Goal: Information Seeking & Learning: Learn about a topic

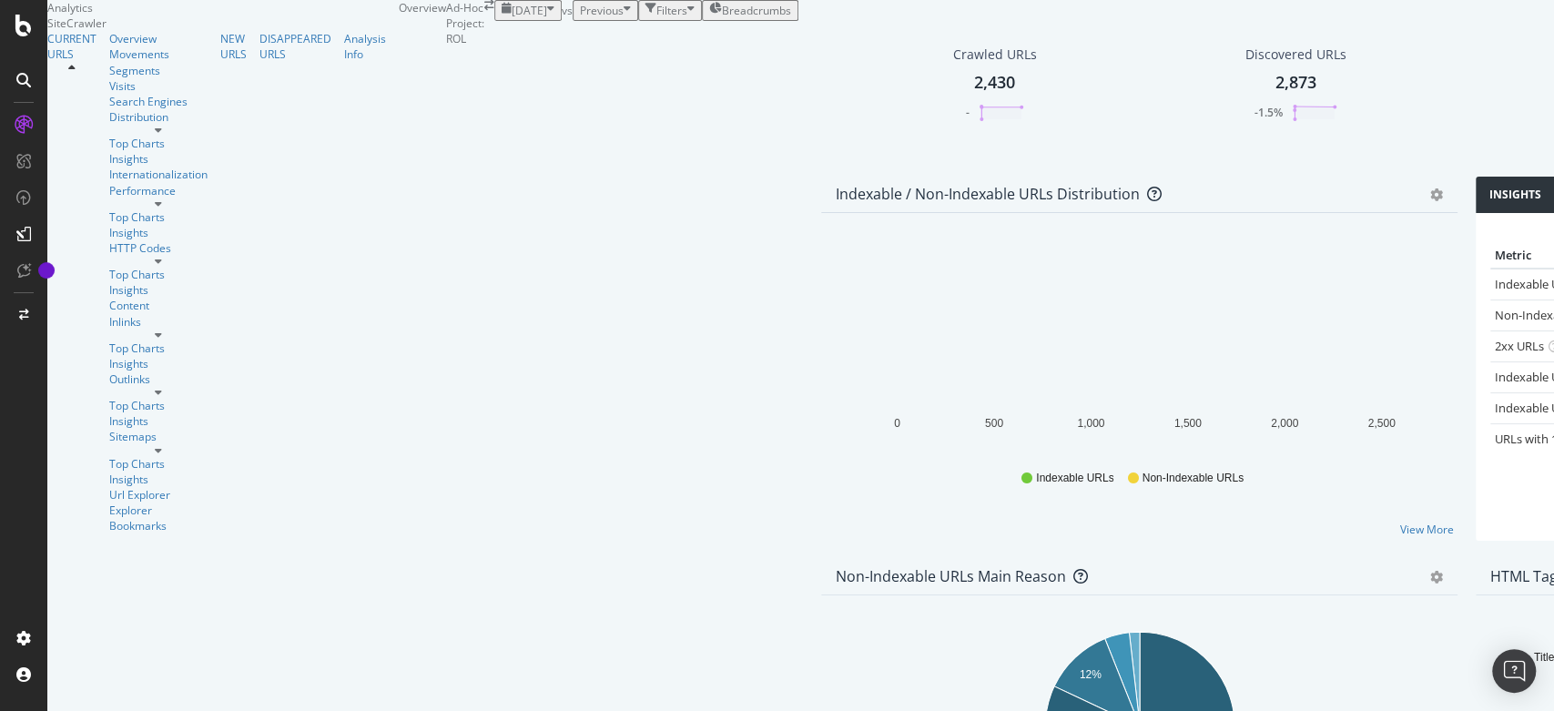
scroll to position [1928, 0]
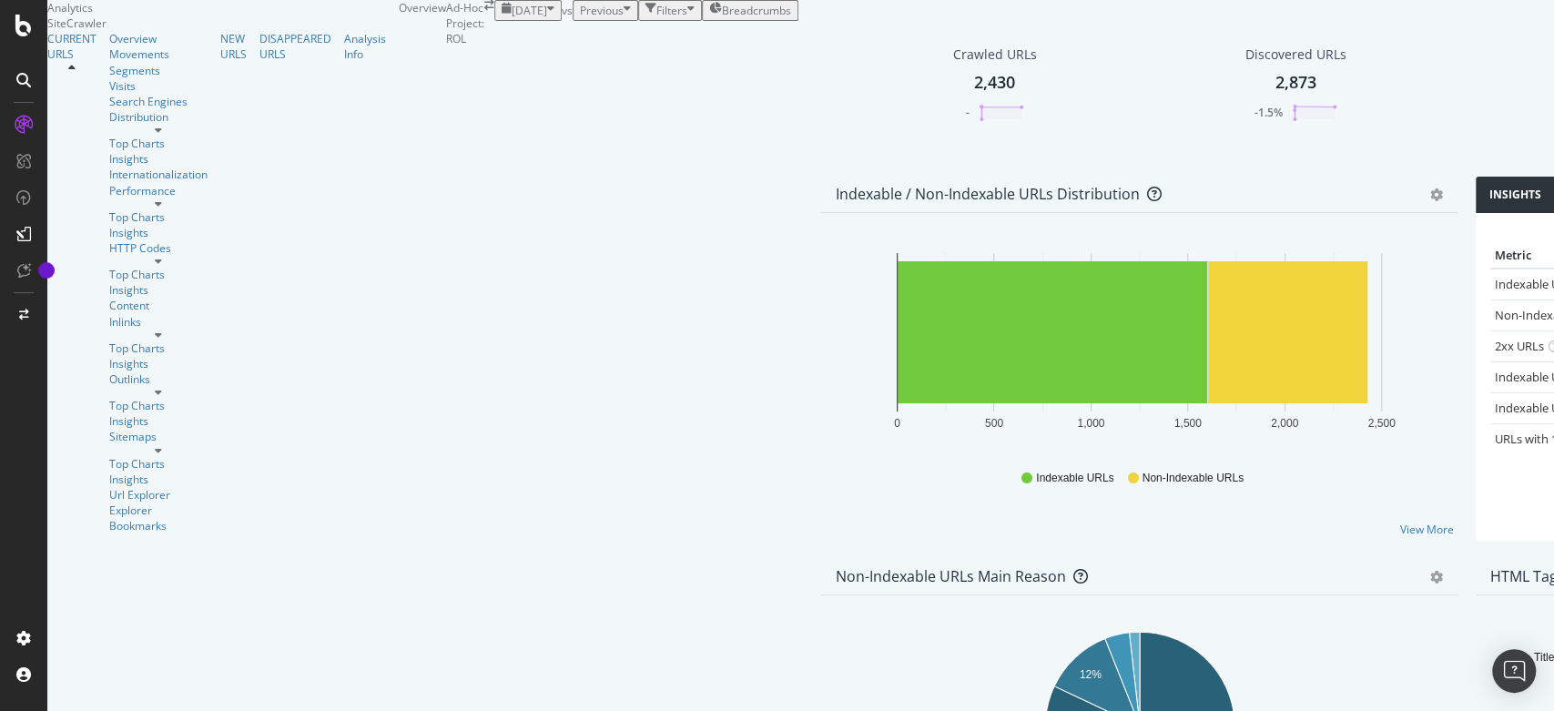
click at [162, 136] on icon at bounding box center [158, 130] width 7 height 11
click at [109, 313] on div "Content" at bounding box center [158, 305] width 98 height 15
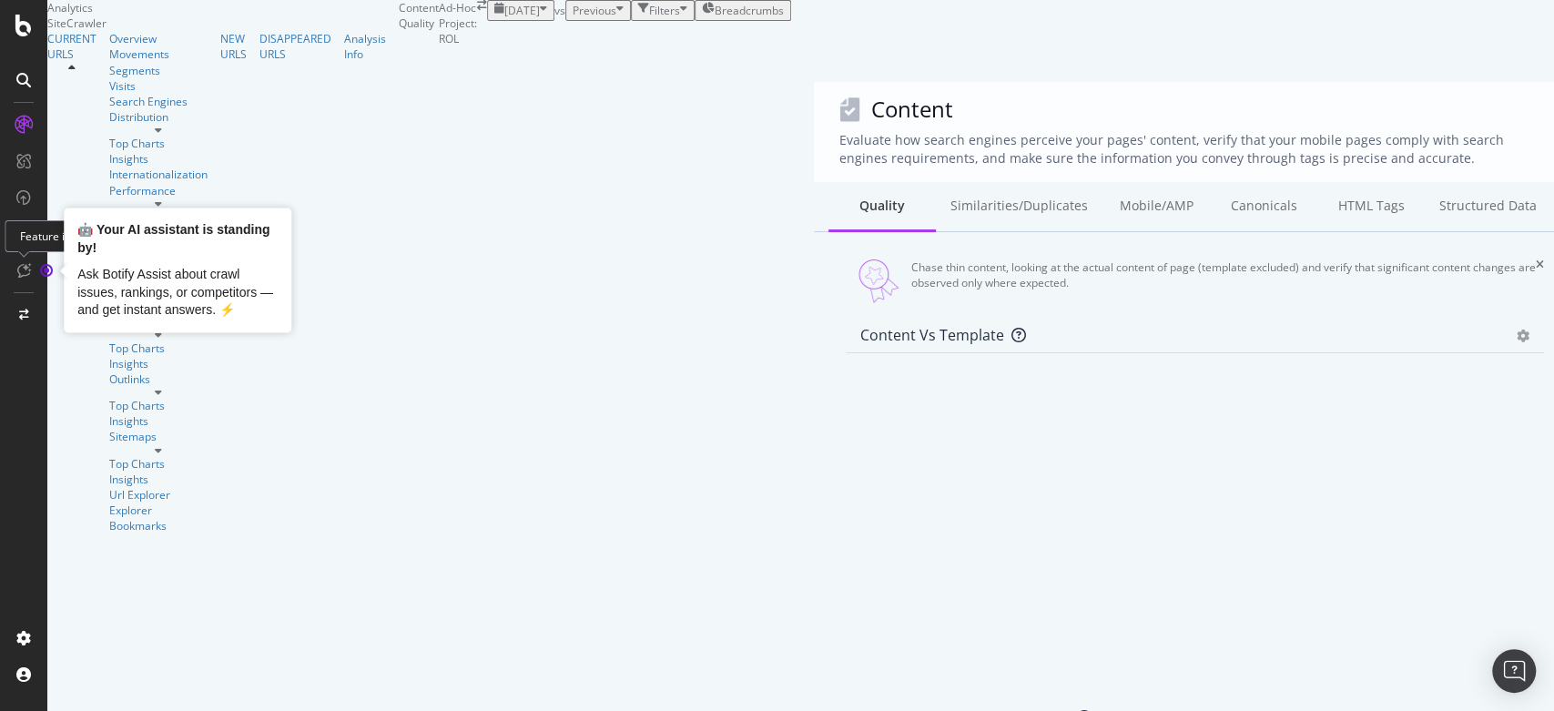
click at [48, 271] on circle "Tooltip anchor" at bounding box center [46, 270] width 11 height 11
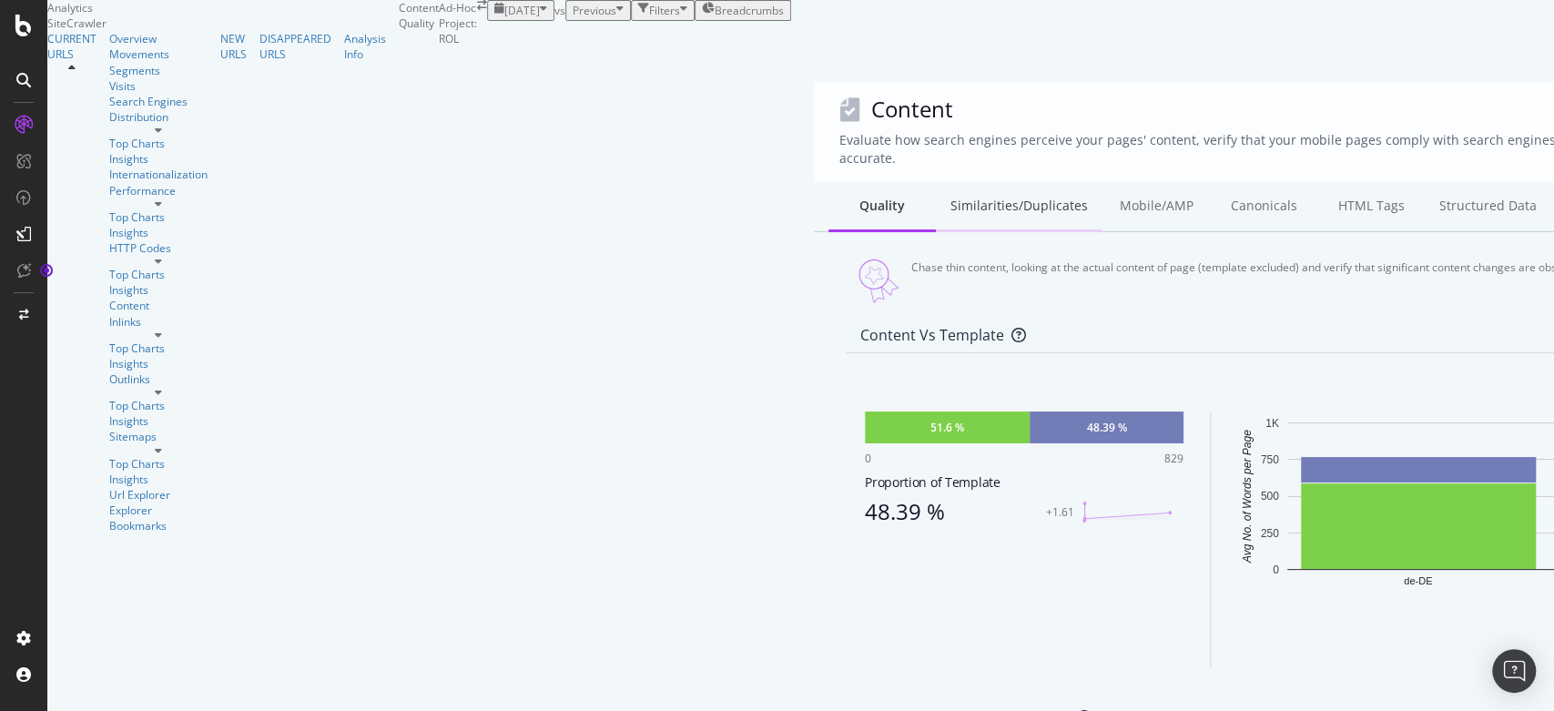
click at [936, 199] on div "Similarities/Duplicates" at bounding box center [1019, 207] width 167 height 50
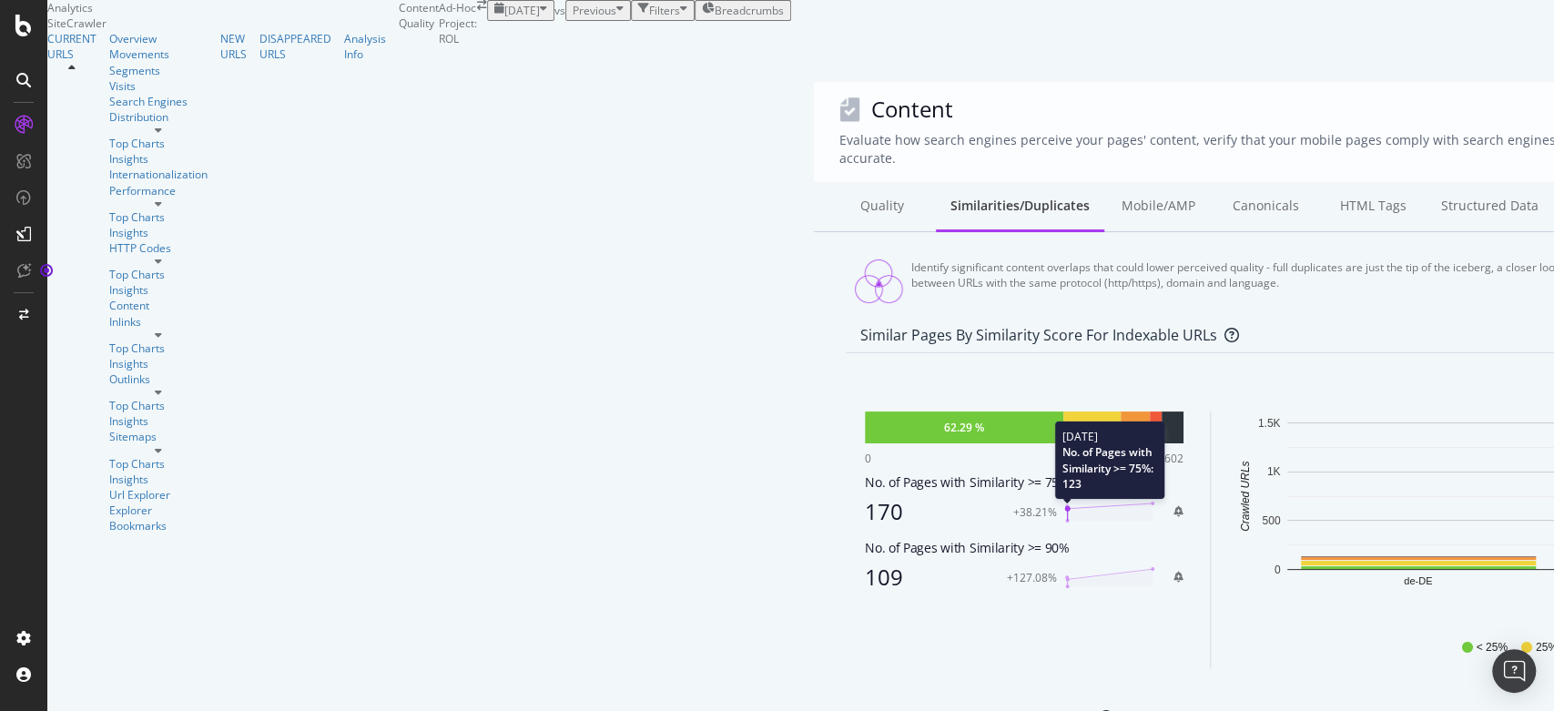
click at [1067, 504] on polygon at bounding box center [1110, 512] width 86 height 17
click at [829, 188] on div "Quality" at bounding box center [882, 207] width 107 height 50
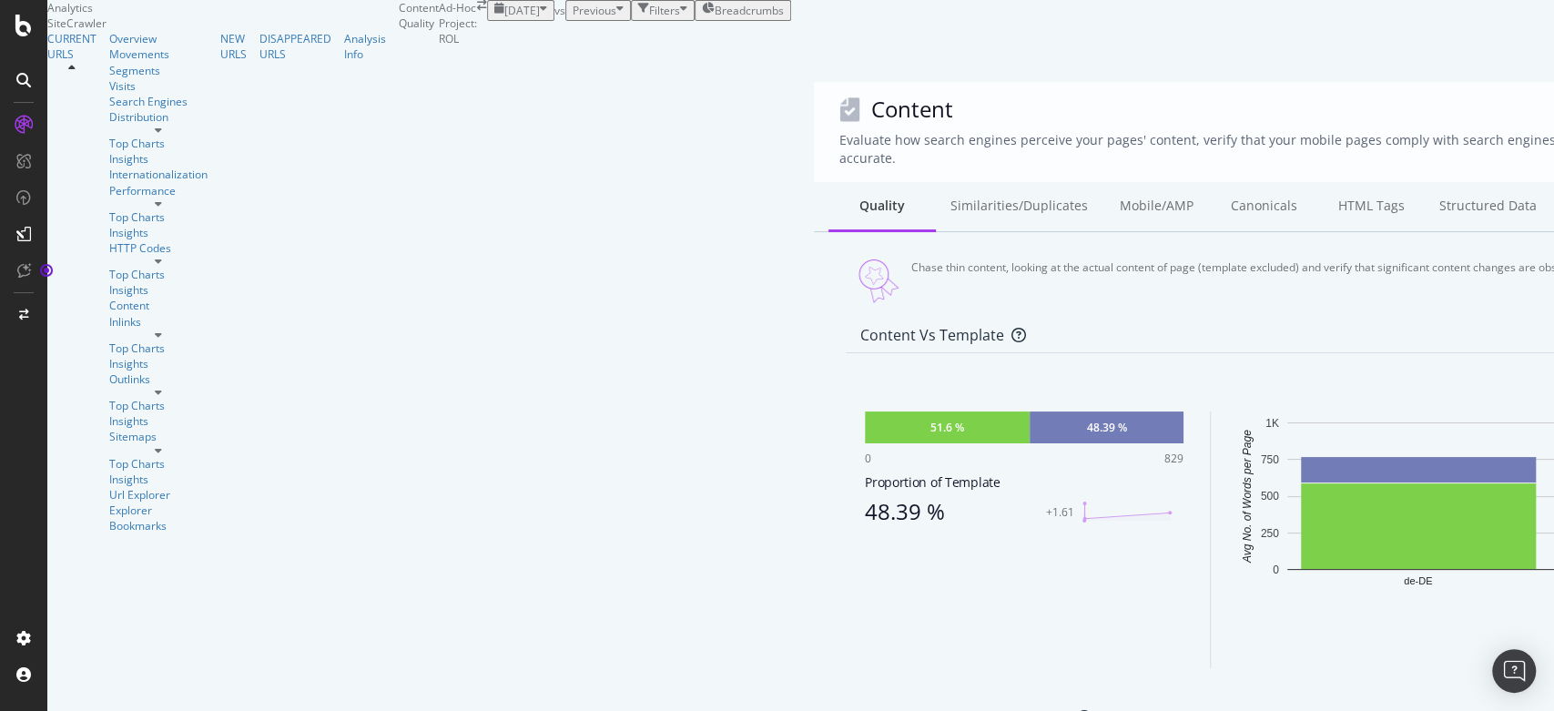
click at [1030, 429] on div "48.39 %" at bounding box center [1107, 428] width 154 height 32
click at [936, 182] on div "Similarities/Duplicates" at bounding box center [1019, 207] width 167 height 50
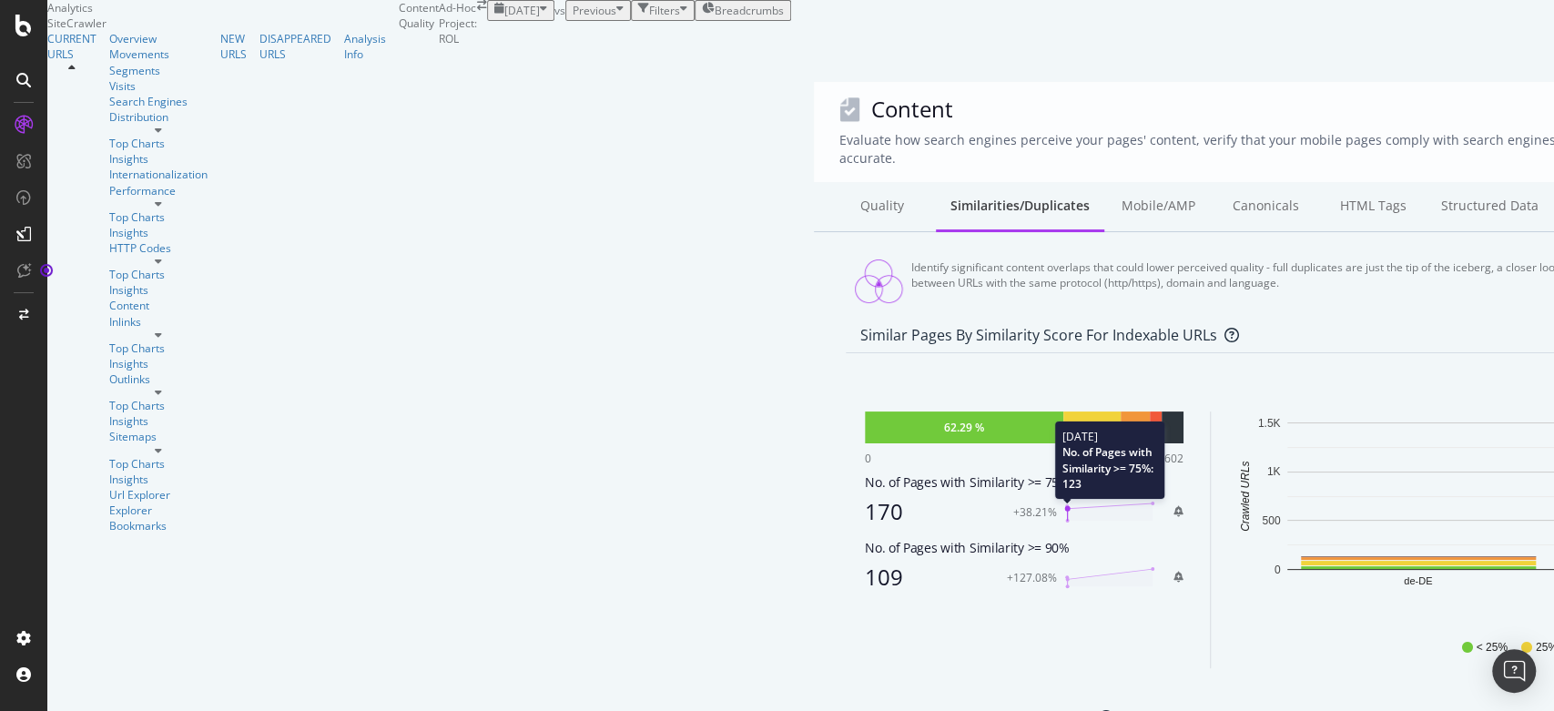
click at [1067, 504] on polygon at bounding box center [1110, 512] width 86 height 17
click at [865, 499] on div "170" at bounding box center [935, 511] width 141 height 25
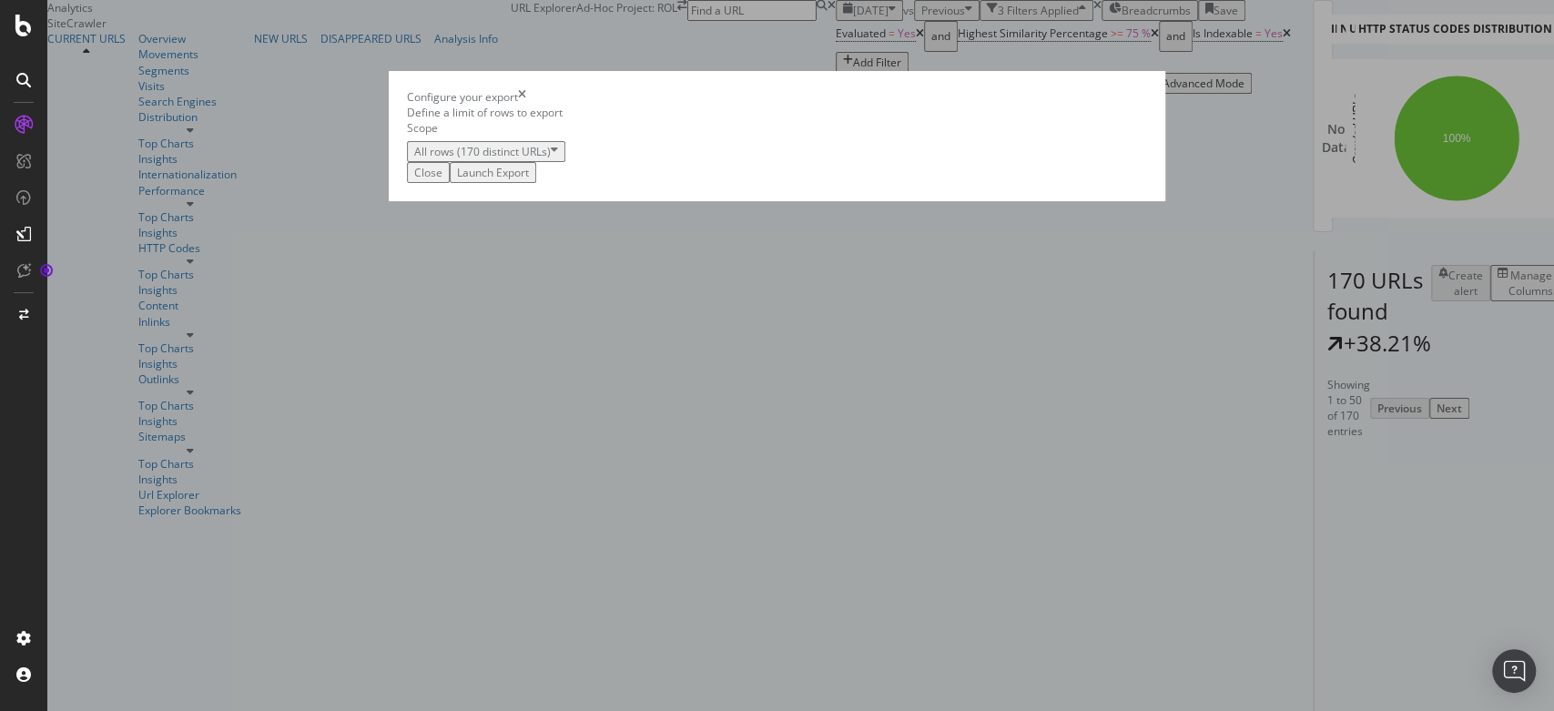
click at [529, 180] on div "Launch Export" at bounding box center [493, 172] width 72 height 15
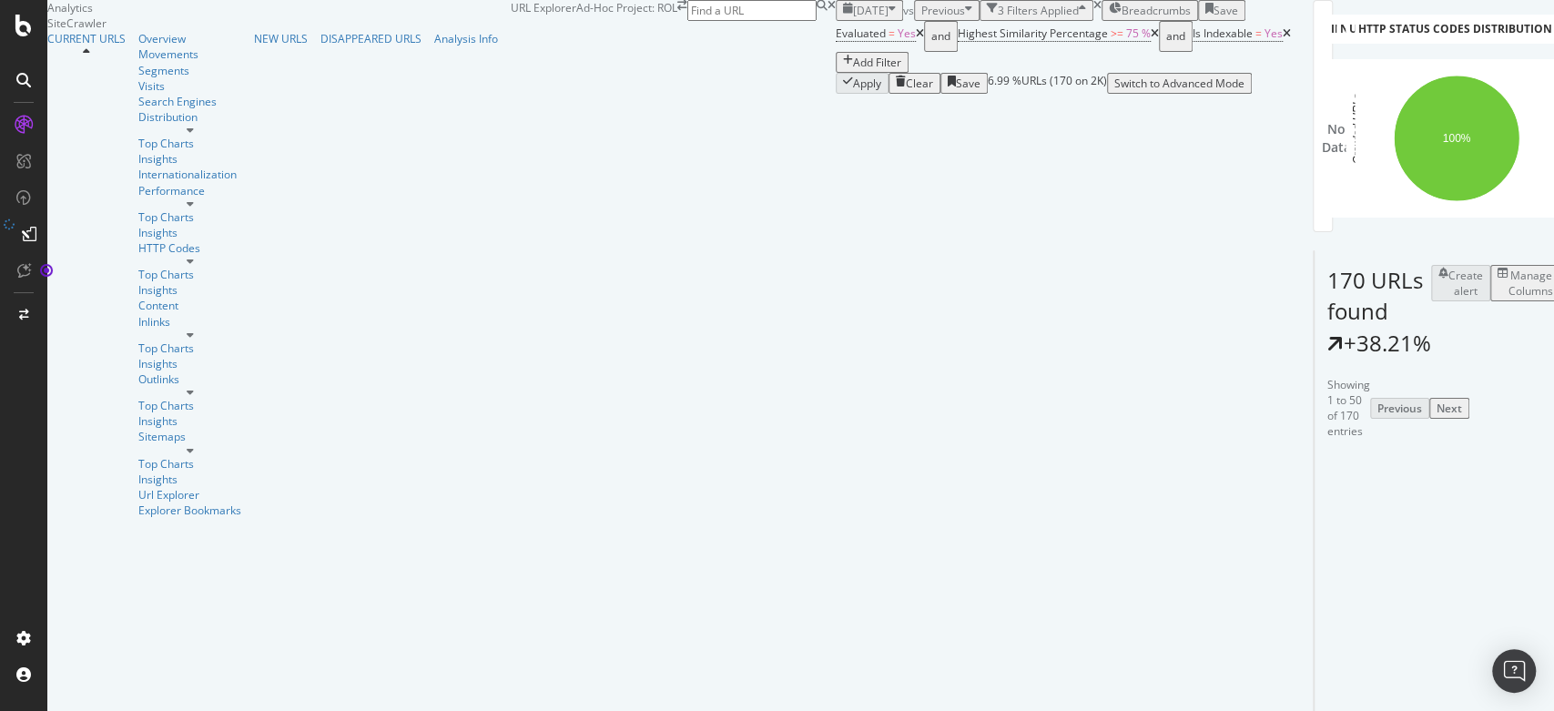
click at [1291, 94] on div "Indexable / Non-Indexable URLs distribution Chart (by Value) Table Expand Expor…" at bounding box center [1291, 47] width 0 height 94
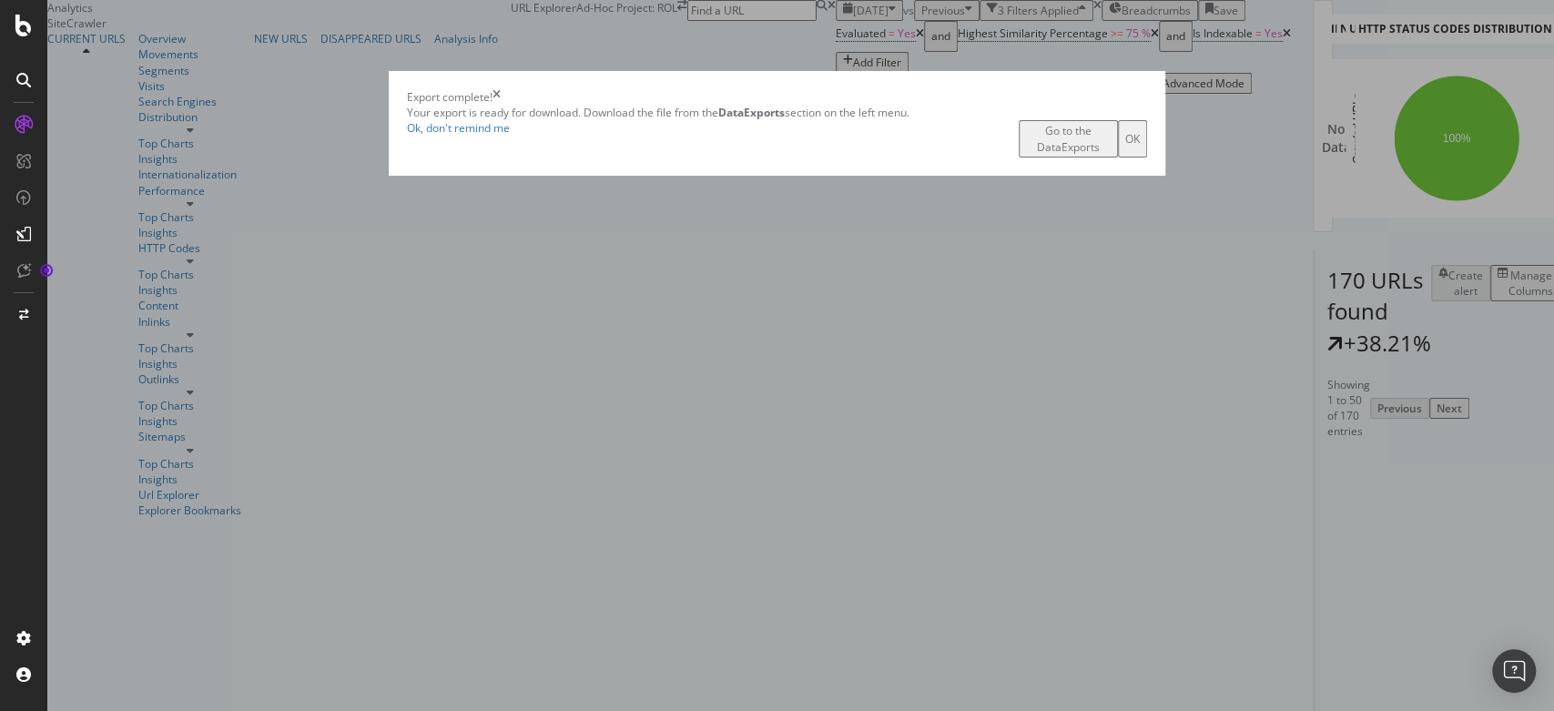
click at [1026, 154] on div "Go to the DataExports" at bounding box center [1068, 138] width 85 height 31
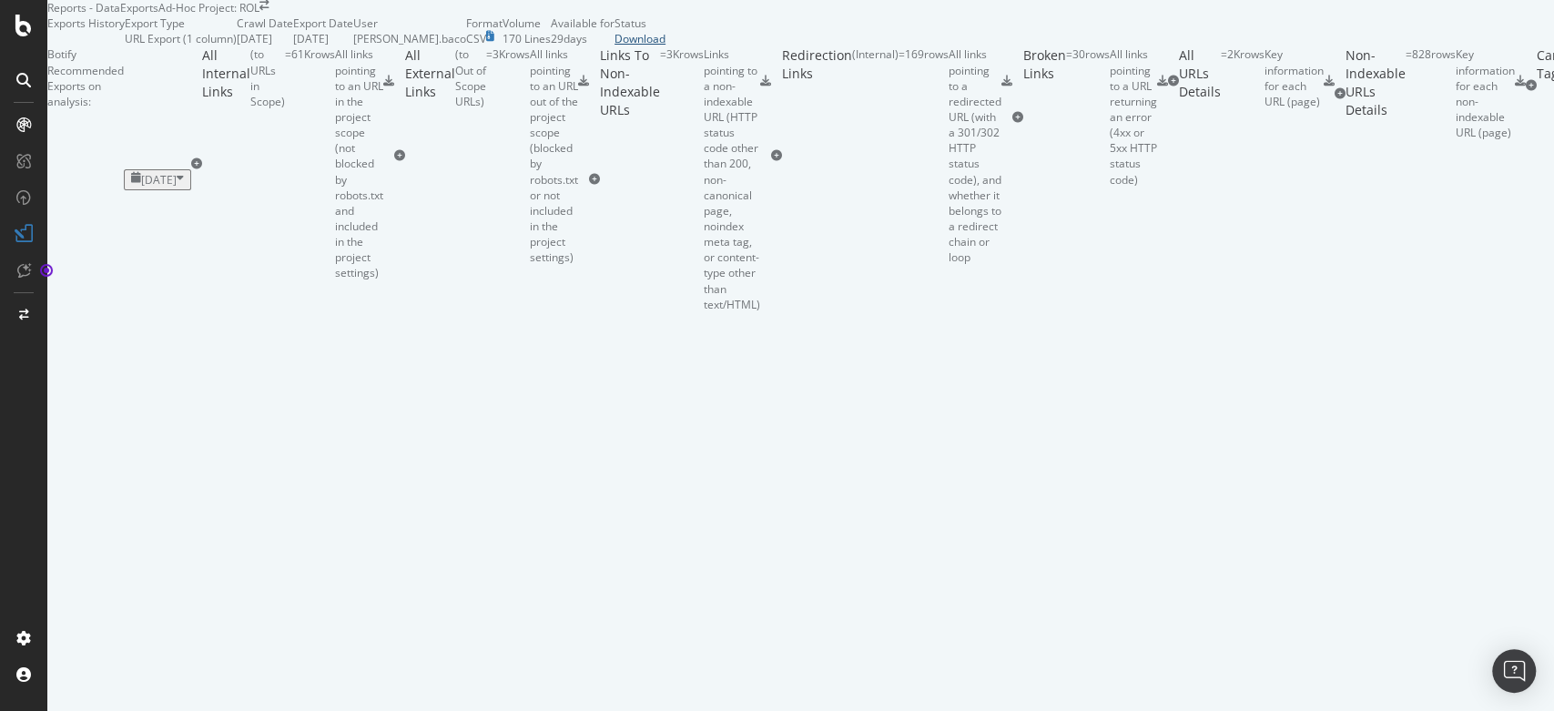
click at [666, 46] on div "Download" at bounding box center [640, 38] width 51 height 15
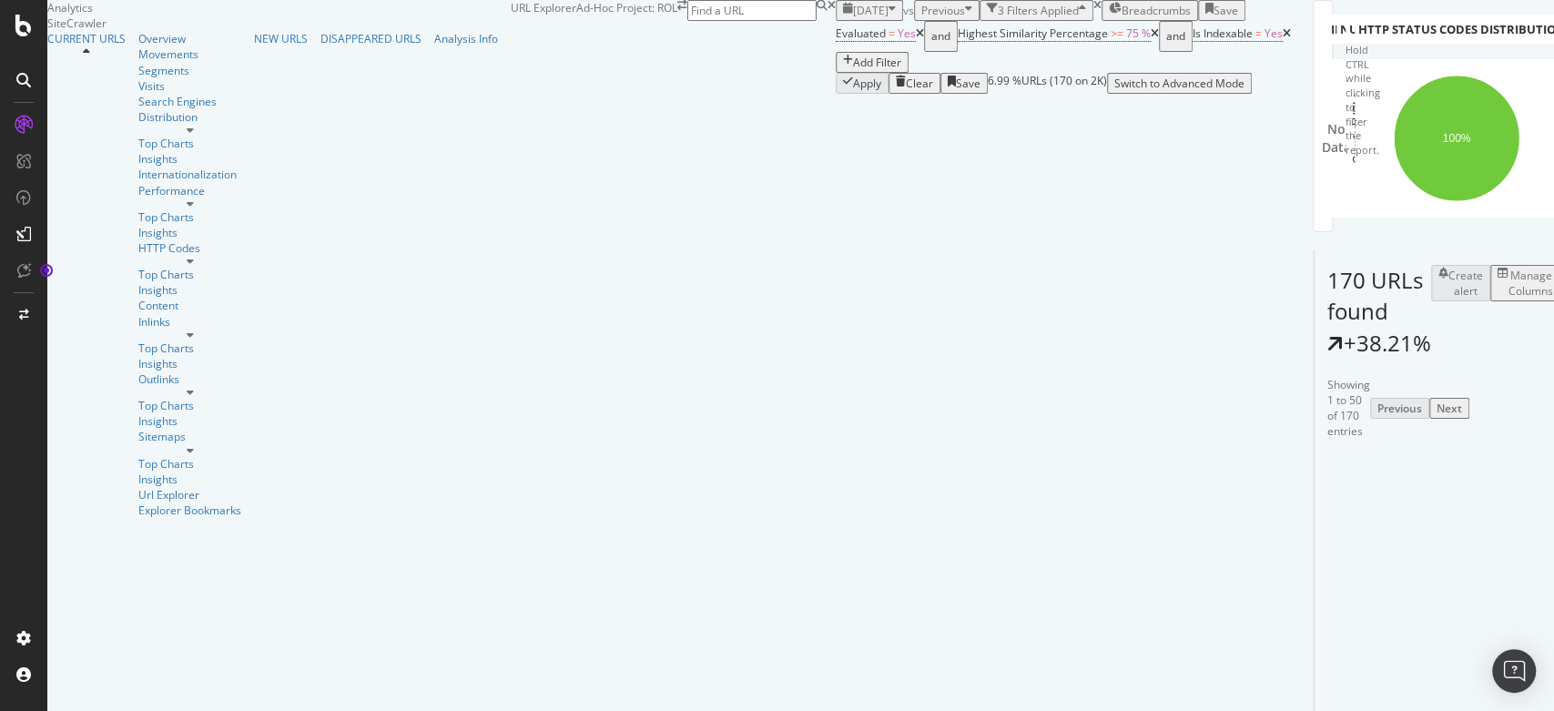
click at [853, 18] on span "[DATE]" at bounding box center [871, 10] width 36 height 15
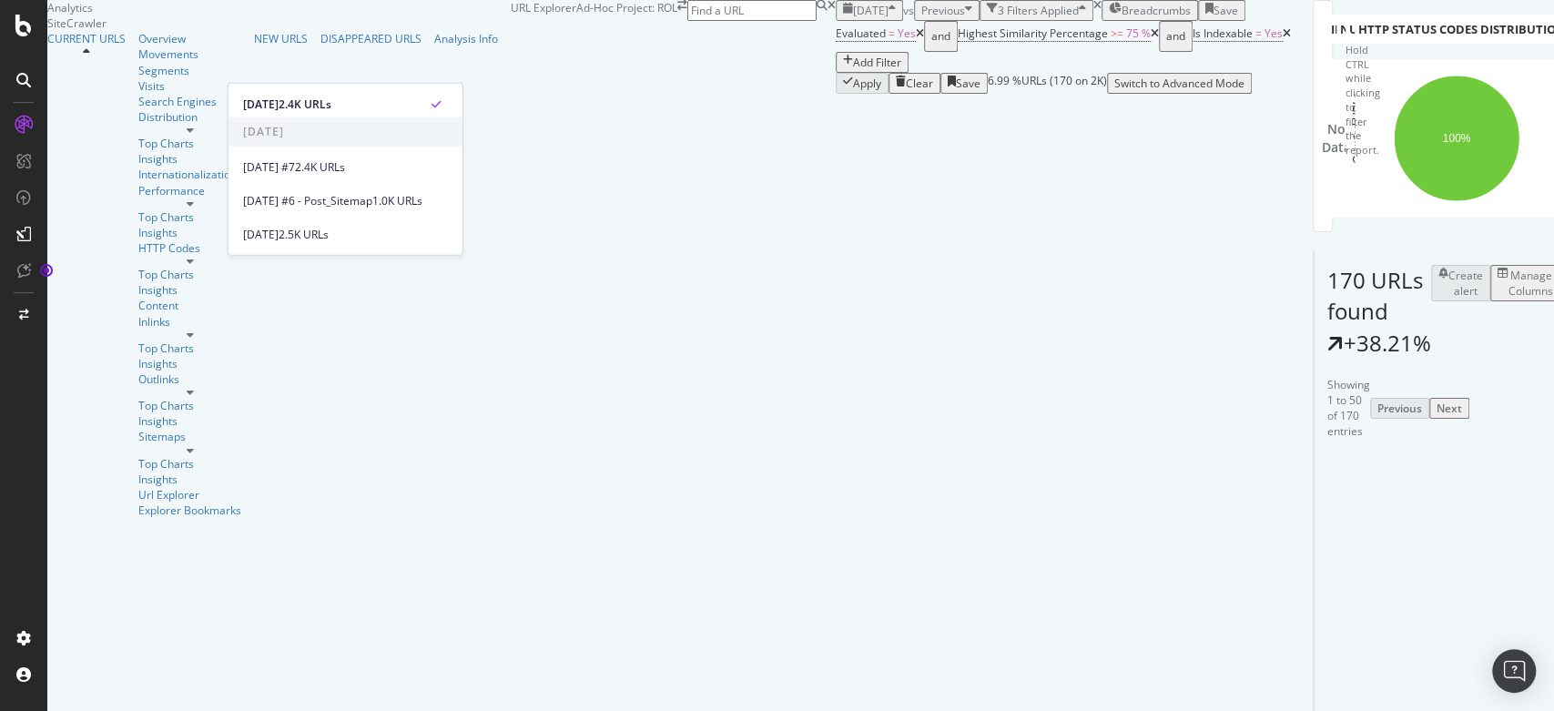
click at [923, 21] on div "[DATE] vs Previous 3 Filters Applied Breadcrumbs Save" at bounding box center [1063, 10] width 455 height 21
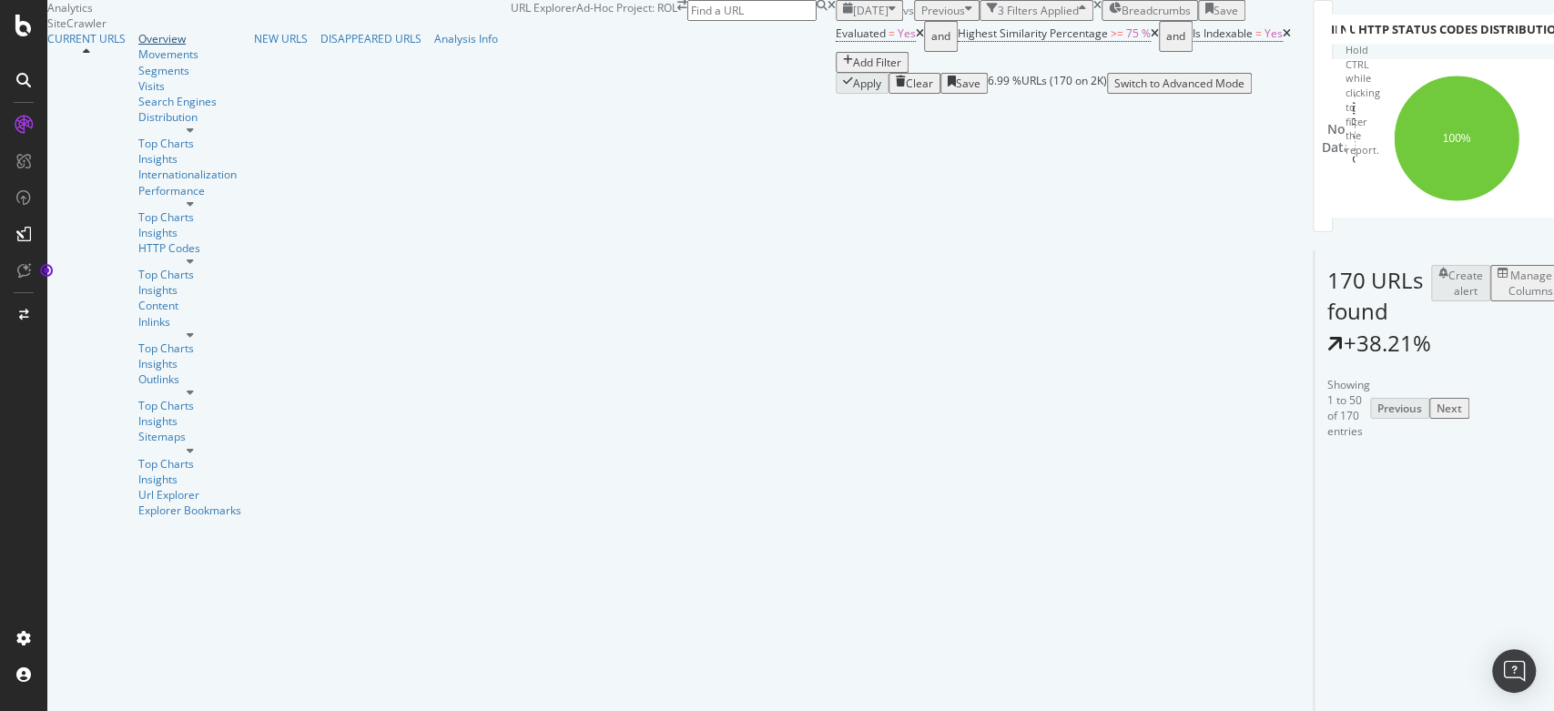
click at [138, 46] on div "Overview" at bounding box center [189, 38] width 103 height 15
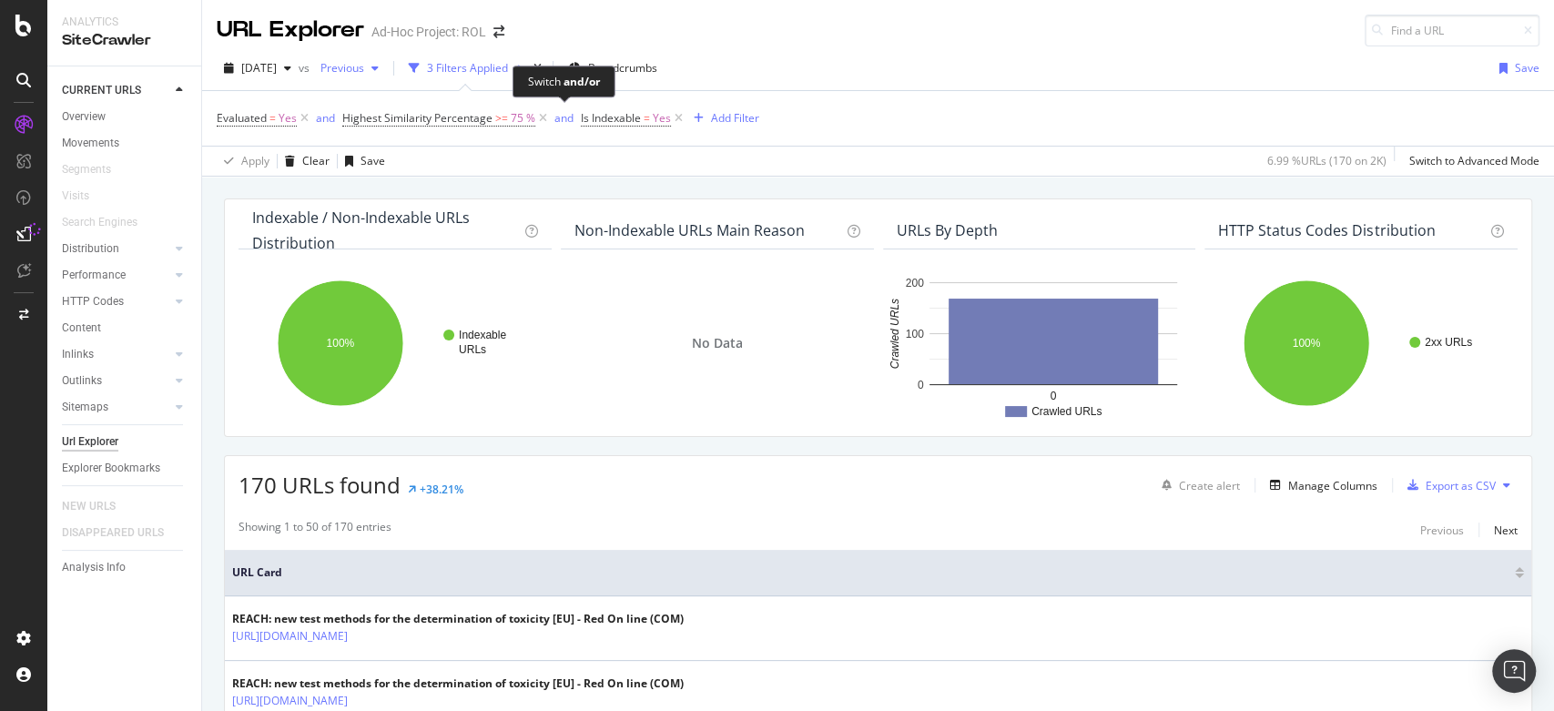
click at [386, 74] on div "Previous" at bounding box center [349, 68] width 73 height 27
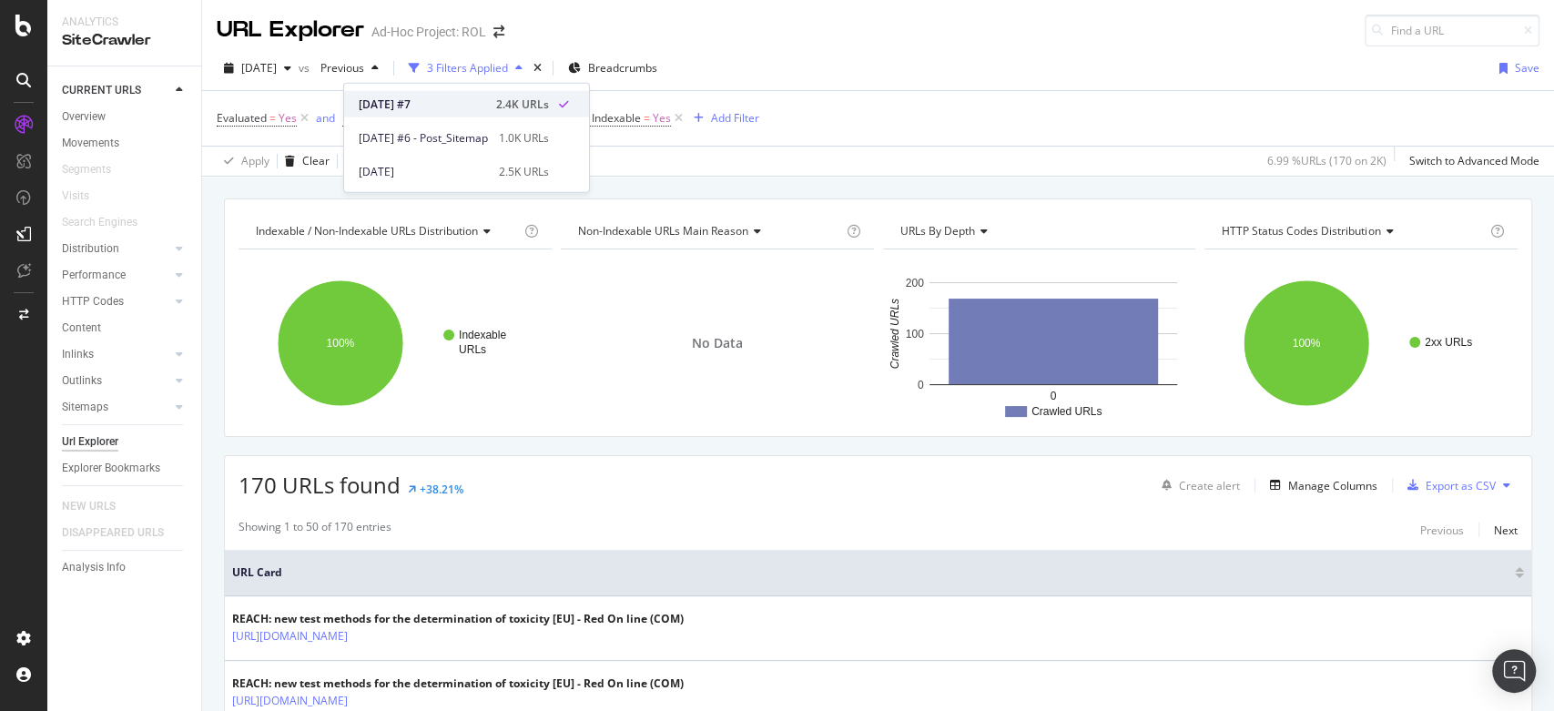
click at [411, 110] on div "[DATE] #7" at bounding box center [422, 104] width 127 height 16
click at [364, 73] on span "Previous" at bounding box center [338, 67] width 51 height 15
click at [894, 113] on div "Evaluated = Yes and Highest Similarity Percentage >= 75 % and Is Indexable = Ye…" at bounding box center [878, 118] width 1323 height 55
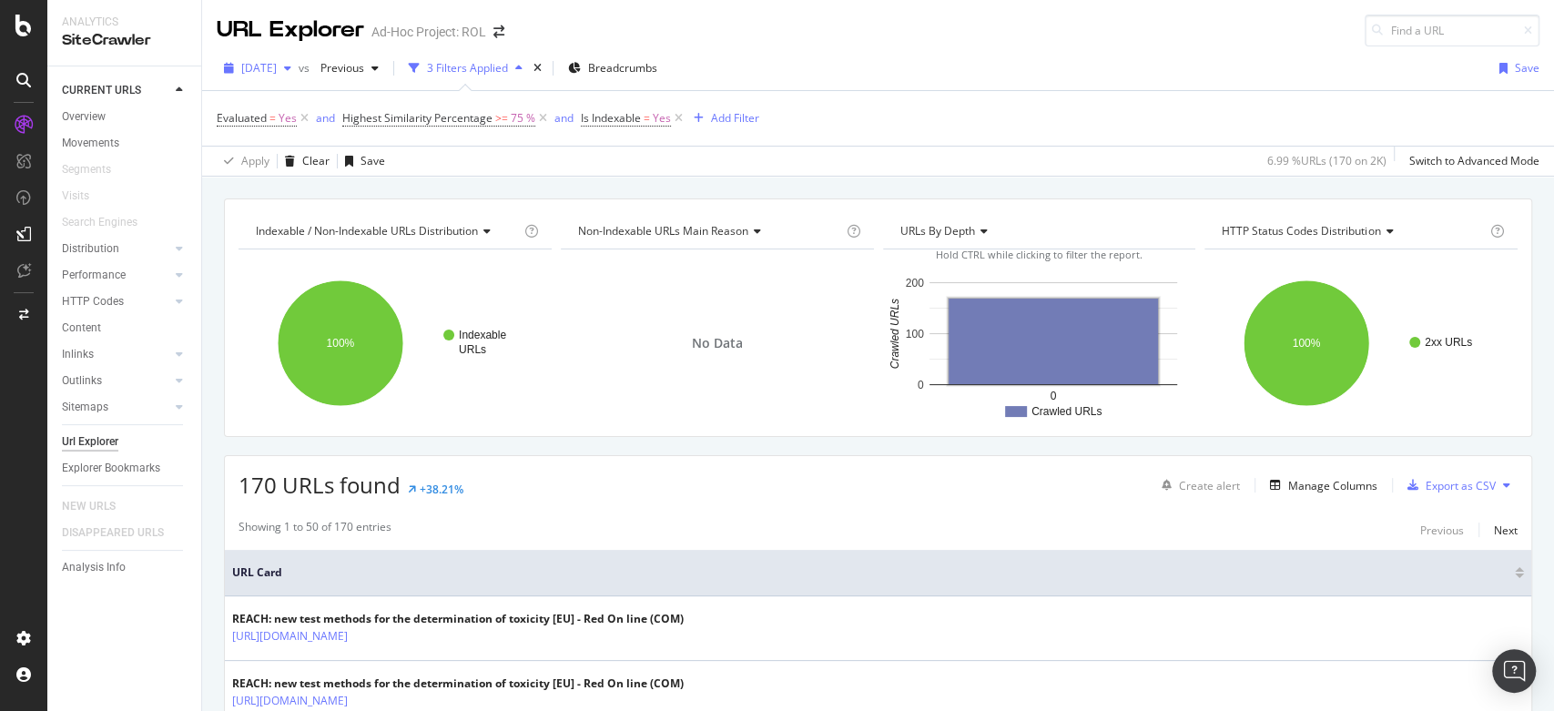
click at [277, 64] on span "[DATE]" at bounding box center [259, 67] width 36 height 15
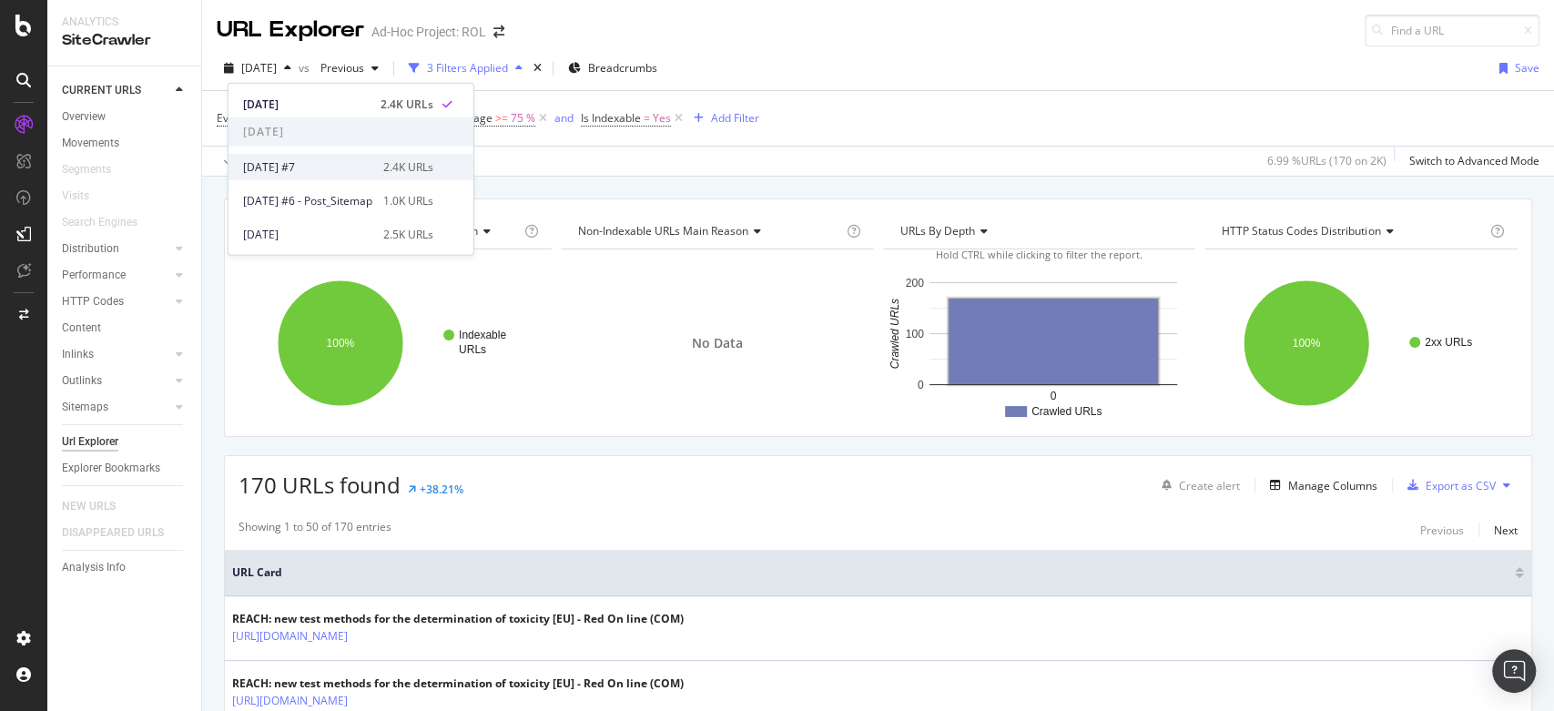
click at [275, 172] on div "[DATE] #7" at bounding box center [307, 166] width 129 height 16
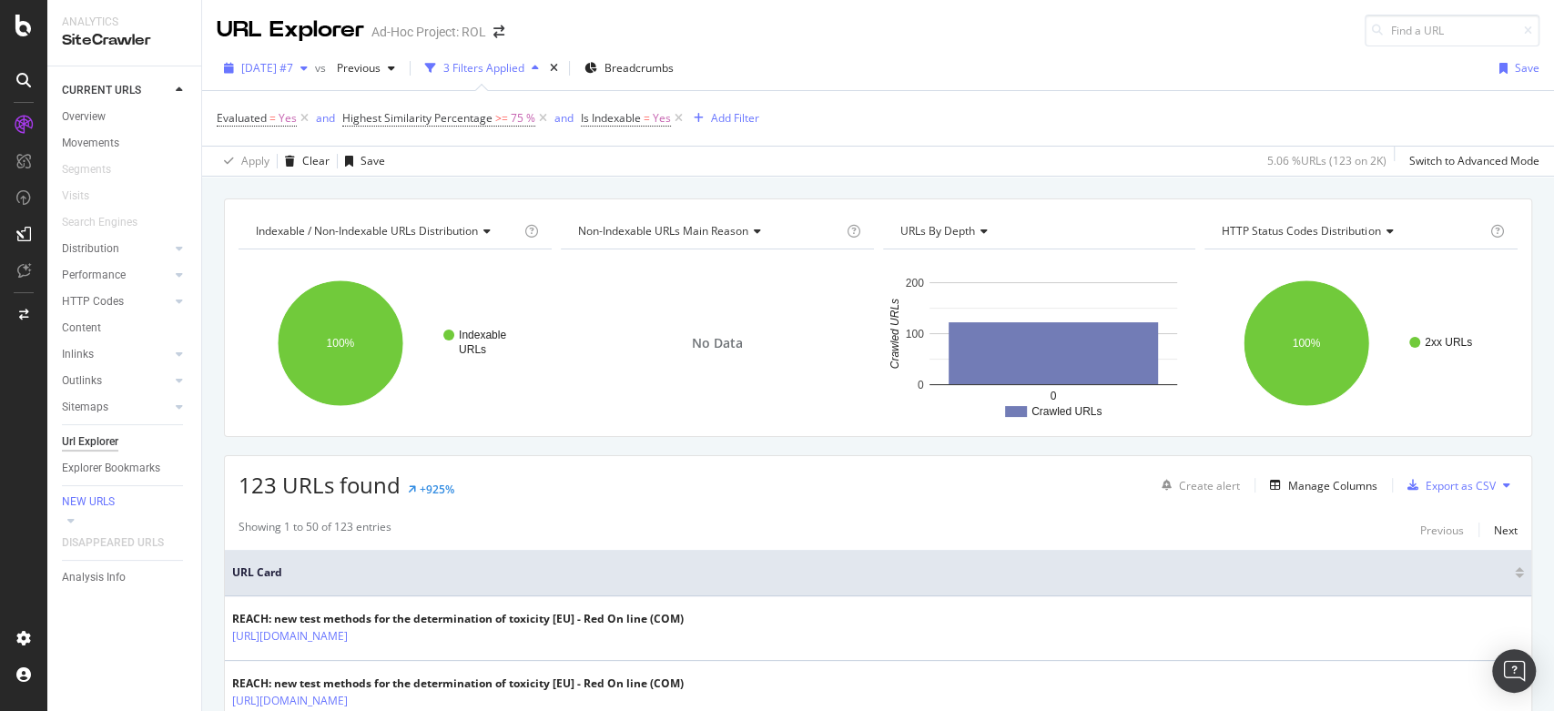
click at [308, 69] on icon "button" at bounding box center [303, 68] width 7 height 11
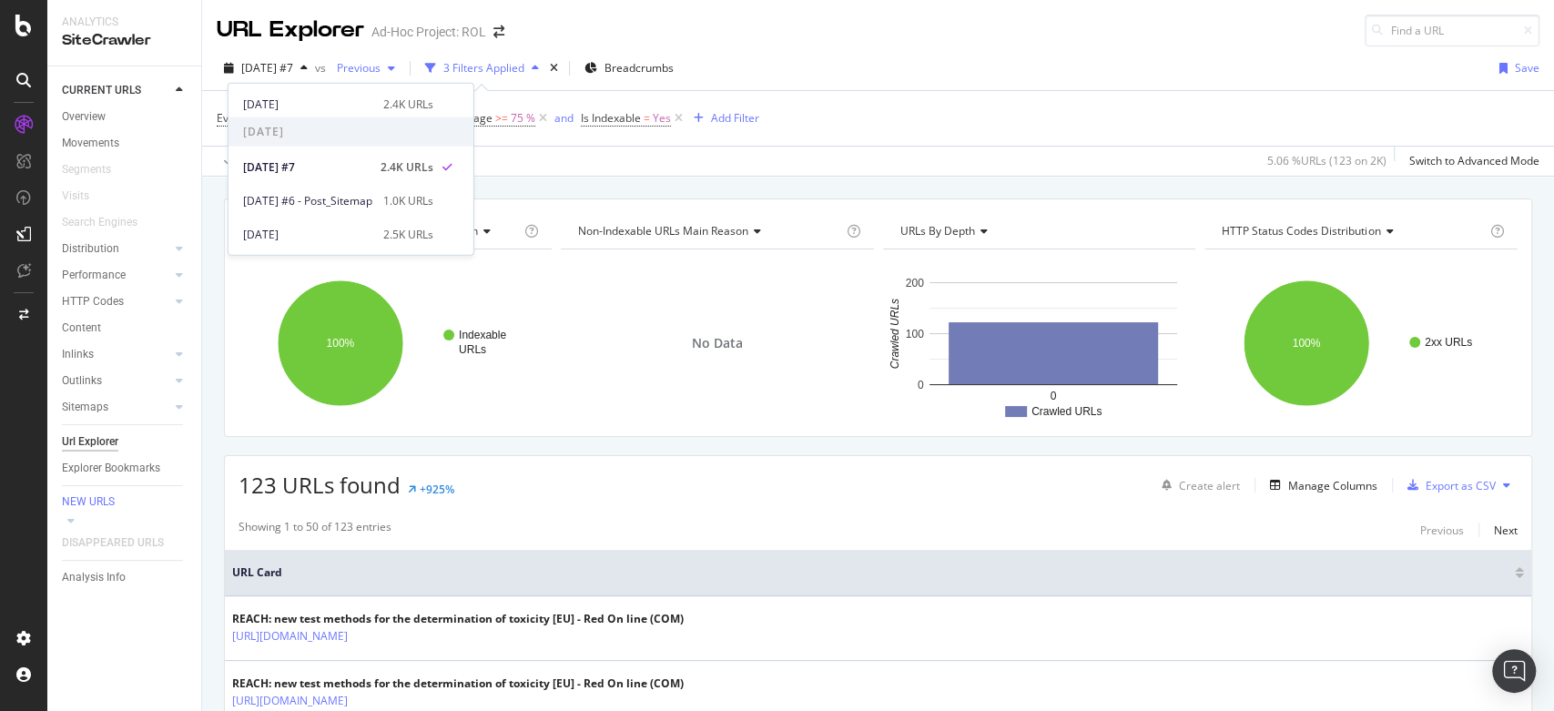
click at [381, 66] on span "Previous" at bounding box center [355, 67] width 51 height 15
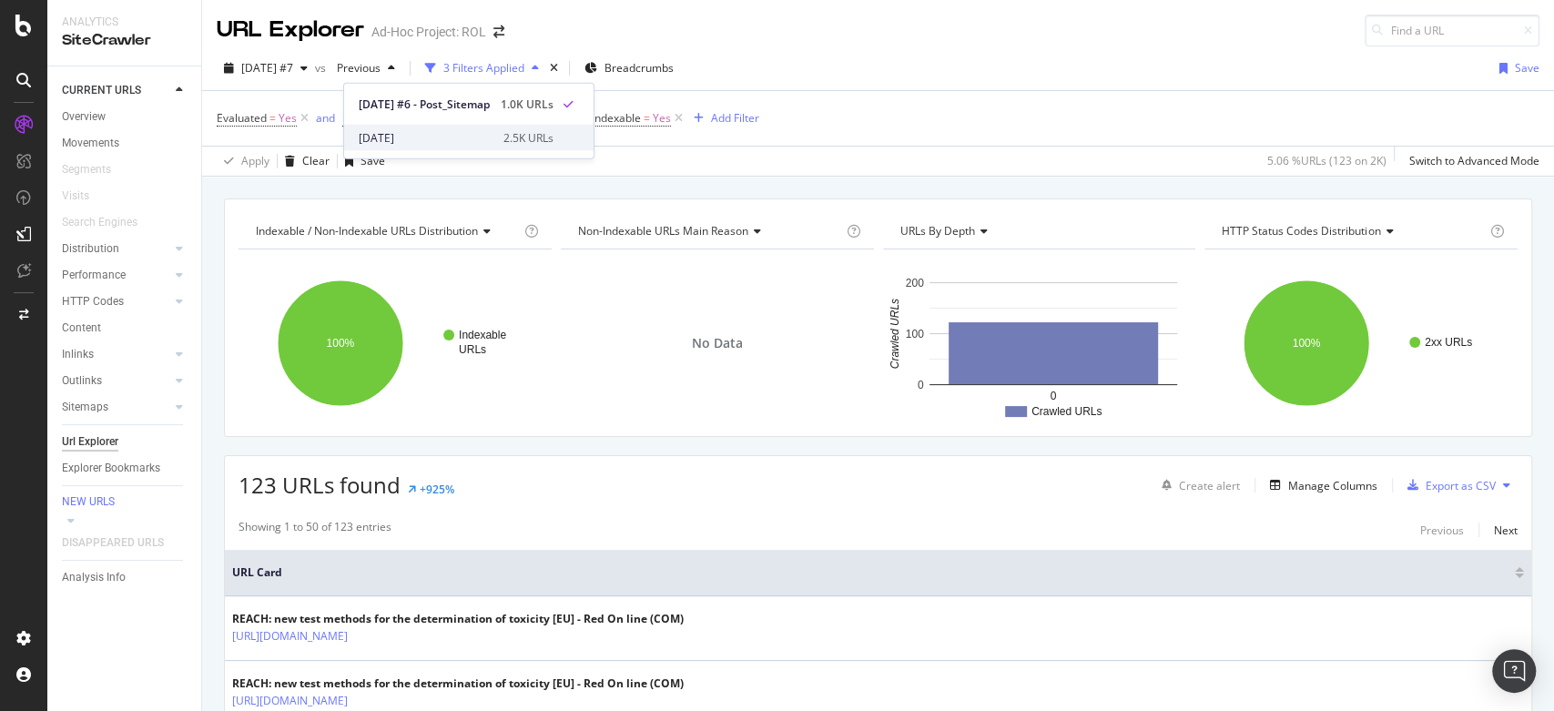
click at [402, 145] on div "[DATE]" at bounding box center [426, 137] width 134 height 16
click at [1458, 491] on div "Export as CSV" at bounding box center [1461, 485] width 70 height 15
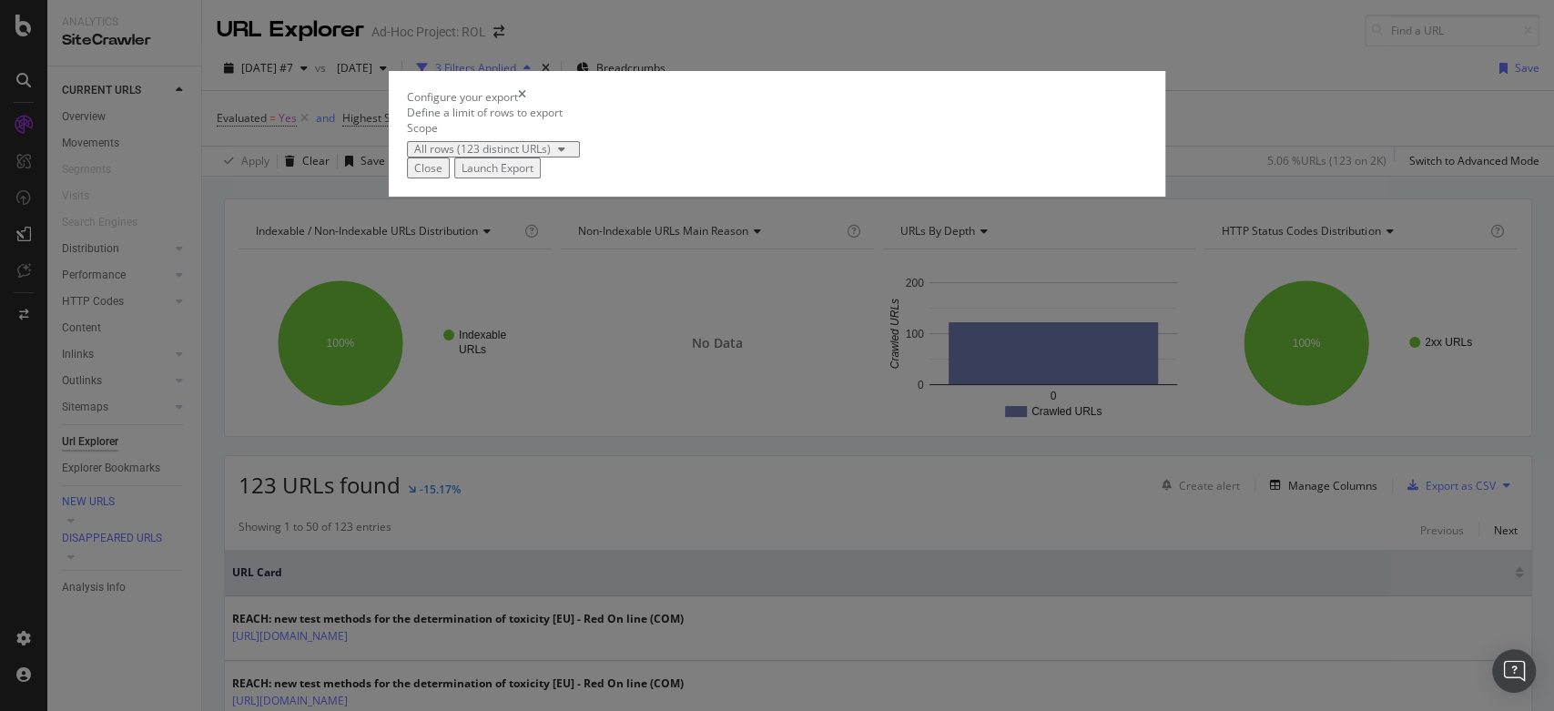
click at [534, 176] on div "Launch Export" at bounding box center [498, 167] width 72 height 15
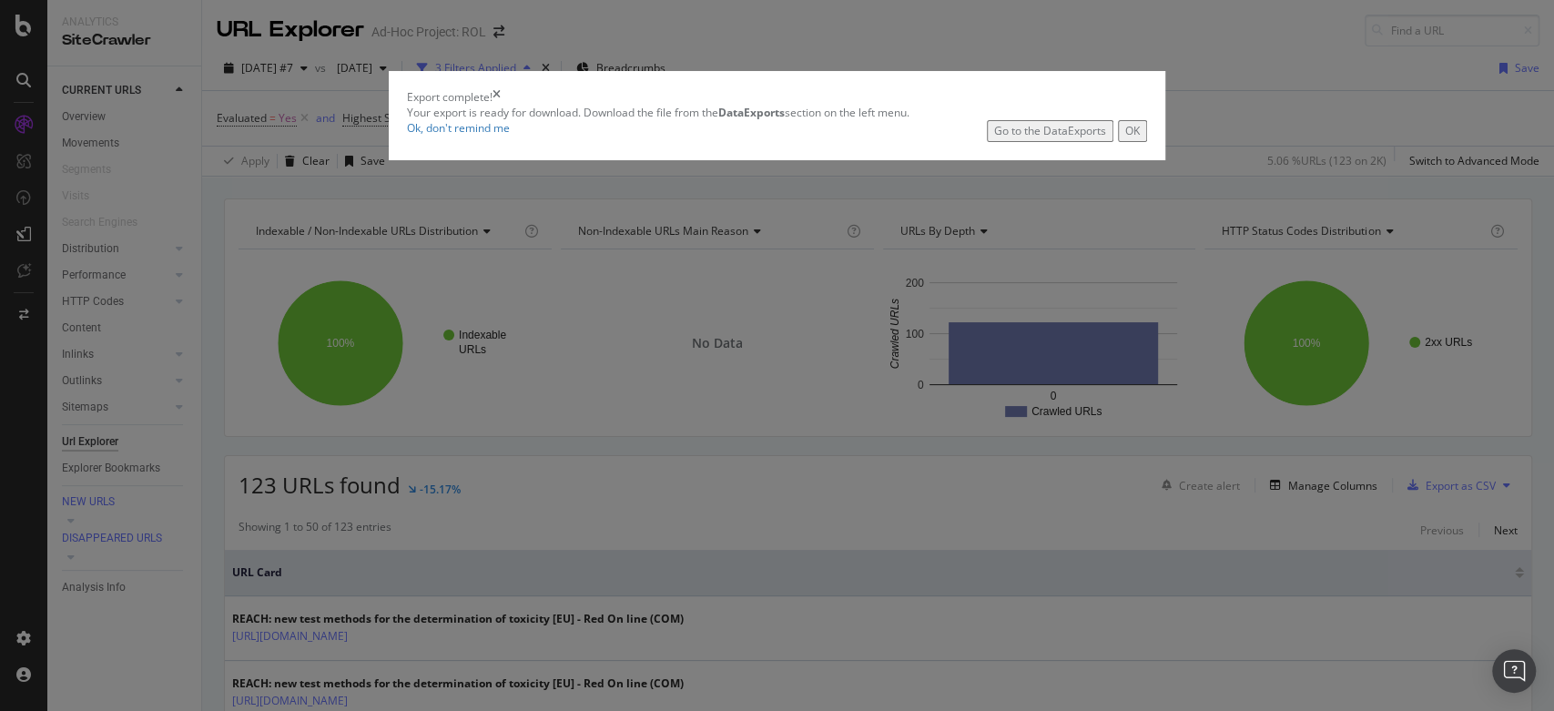
click at [1031, 138] on div "Go to the DataExports" at bounding box center [1050, 130] width 112 height 15
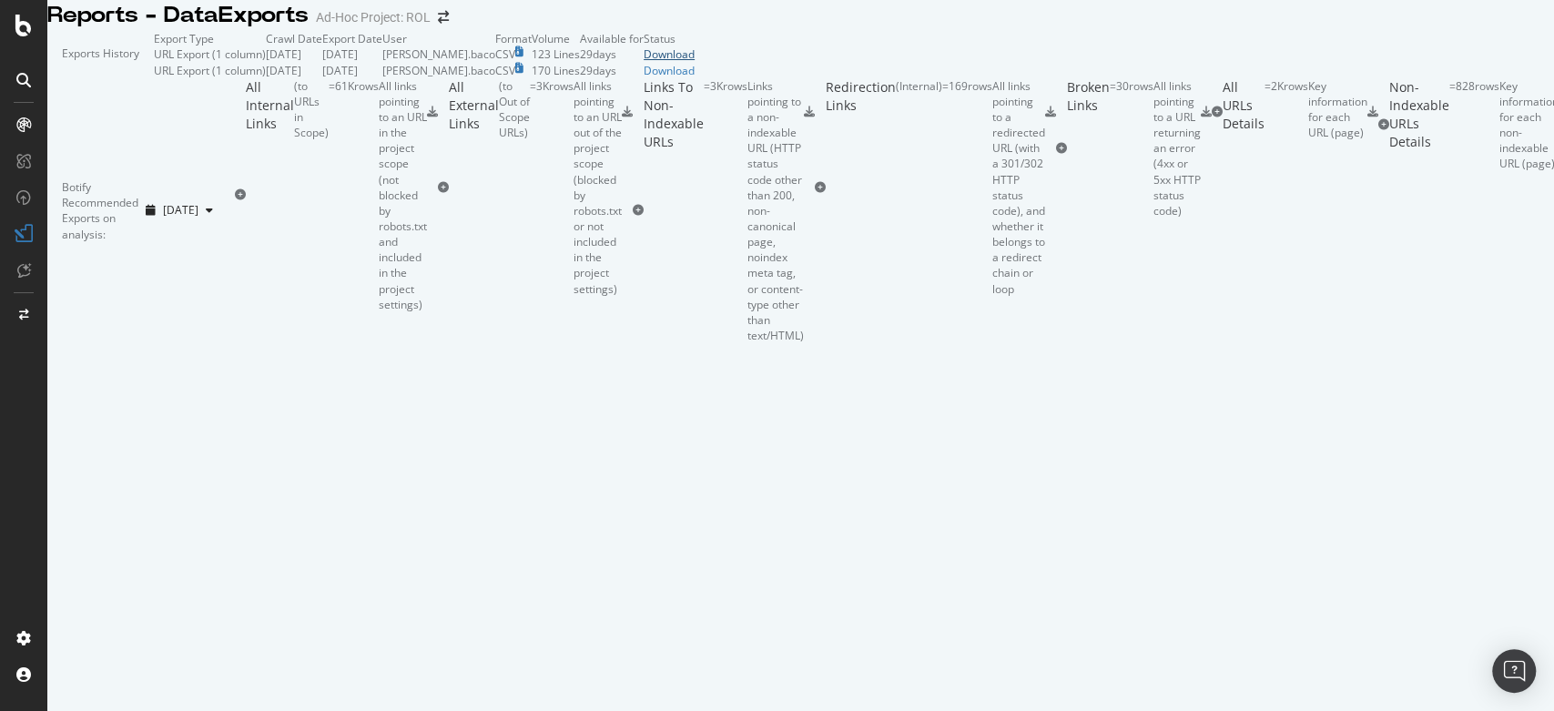
click at [695, 62] on div "Download" at bounding box center [669, 53] width 51 height 15
